Goal: Transaction & Acquisition: Book appointment/travel/reservation

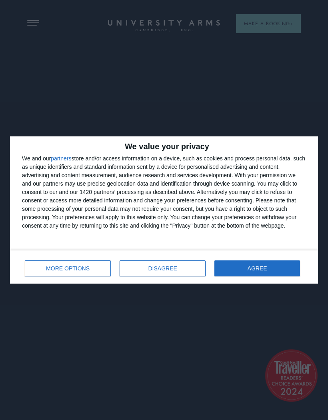
click at [257, 268] on span "AGREE" at bounding box center [257, 268] width 20 height 6
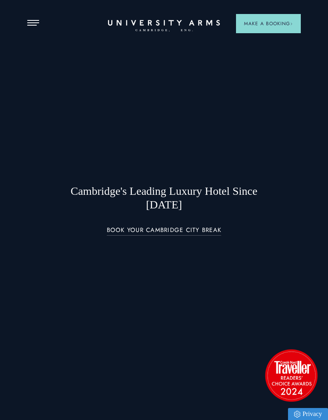
click at [276, 28] on button "Make a Booking" at bounding box center [268, 23] width 65 height 19
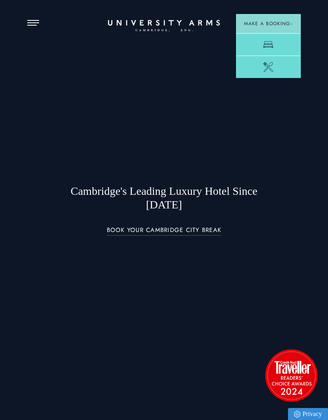
click at [178, 236] on link "BOOK YOUR CAMBRIDGE CITY BREAK" at bounding box center [164, 231] width 115 height 9
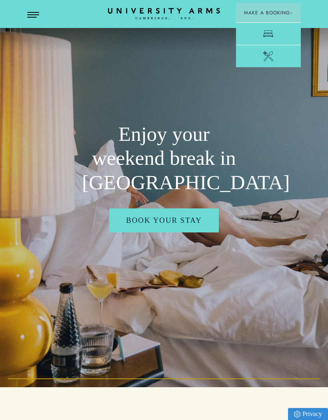
scroll to position [33, 0]
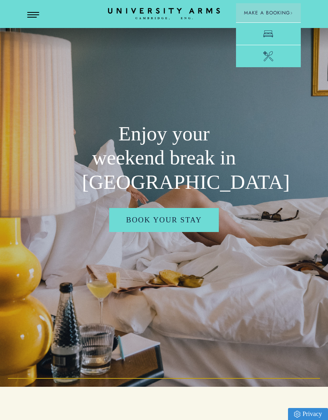
click at [199, 232] on link "Book your stay" at bounding box center [163, 220] width 109 height 24
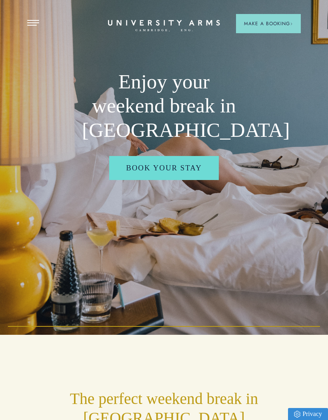
click at [297, 242] on img at bounding box center [164, 125] width 328 height 420
click at [32, 20] on span "Open Menu" at bounding box center [30, 20] width 6 height 1
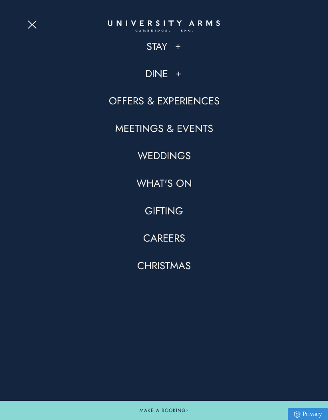
click at [160, 49] on link "Stay" at bounding box center [156, 47] width 21 height 14
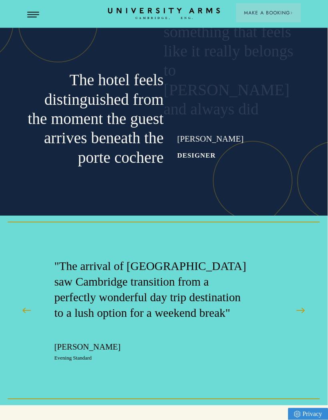
scroll to position [2425, 0]
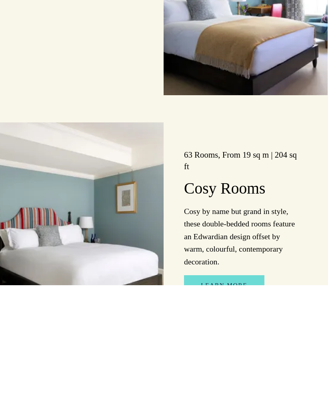
scroll to position [1362, 0]
